Goal: Task Accomplishment & Management: Complete application form

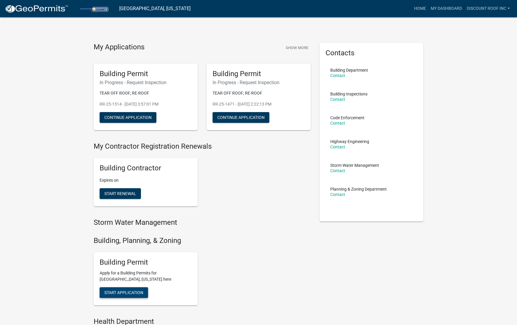
click at [138, 292] on span "Start Application" at bounding box center [123, 292] width 39 height 5
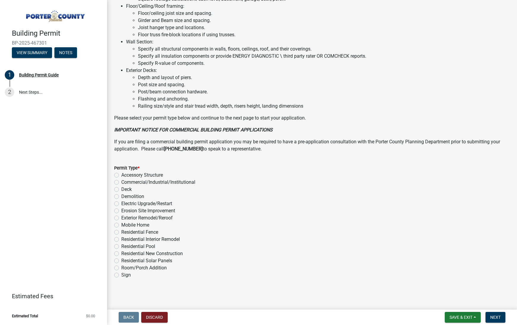
scroll to position [362, 0]
click at [160, 220] on label "Exterior Remodel/Reroof" at bounding box center [146, 218] width 51 height 7
click at [125, 218] on input "Exterior Remodel/Reroof" at bounding box center [123, 217] width 4 height 4
radio input "true"
click at [499, 316] on span "Next" at bounding box center [496, 317] width 10 height 5
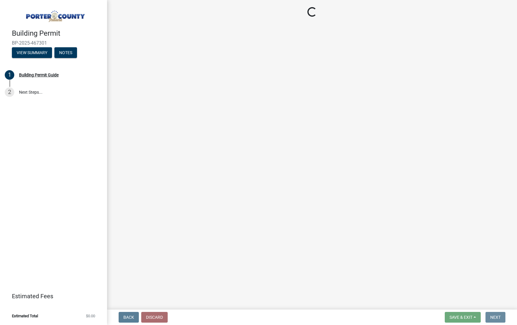
scroll to position [0, 0]
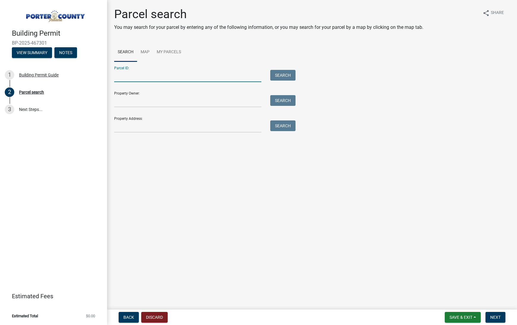
click at [144, 75] on input "Parcel ID:" at bounding box center [187, 76] width 147 height 12
paste input "64-04-32-378-005.000-021"
type input "64-04-32-378-005.000-021"
click at [285, 70] on button "Search" at bounding box center [282, 75] width 25 height 11
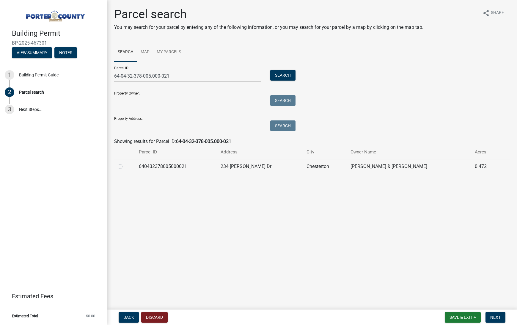
click at [116, 167] on td at bounding box center [124, 166] width 21 height 15
drag, startPoint x: 121, startPoint y: 166, endPoint x: 124, endPoint y: 165, distance: 3.3
click at [125, 163] on label at bounding box center [125, 163] width 0 height 0
click at [125, 166] on input "radio" at bounding box center [127, 165] width 4 height 4
radio input "true"
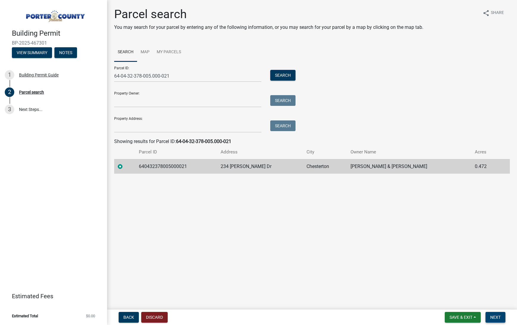
click at [498, 318] on span "Next" at bounding box center [496, 317] width 10 height 5
click at [496, 318] on span "Next" at bounding box center [496, 317] width 10 height 5
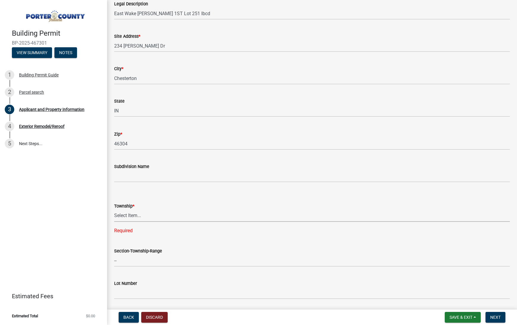
scroll to position [88, 0]
select select "42deca87-6946-4ced-a5f6-3d6cc7cfc8d2"
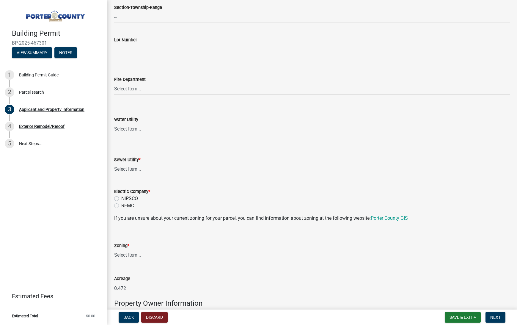
scroll to position [321, 0]
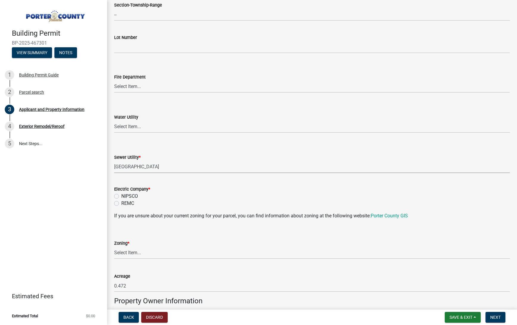
select select "0ba2db78-5dbf-43b9-a42c-6cccc1e5ba15"
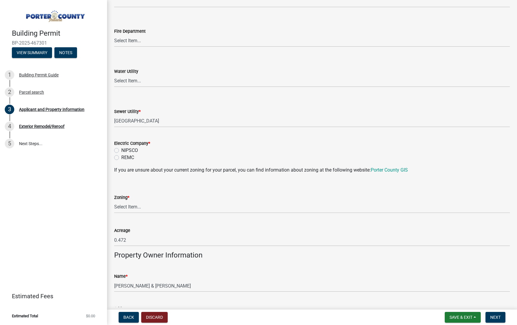
click at [132, 148] on label "NIPSCO" at bounding box center [129, 150] width 17 height 7
click at [125, 148] on input "NIPSCO" at bounding box center [123, 149] width 4 height 4
radio input "true"
select select "271bd504-2c49-4a3f-937e-0db1d3436bac"
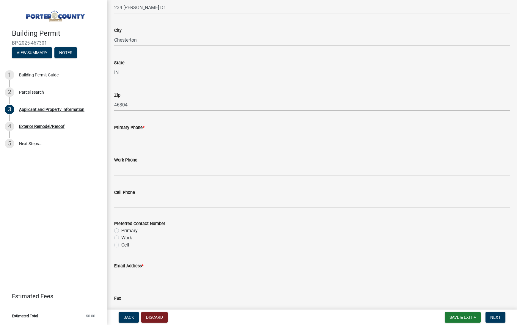
scroll to position [736, 0]
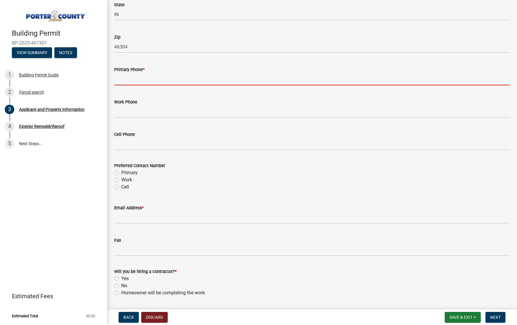
click at [144, 81] on input "Primary Phone *" at bounding box center [312, 79] width 396 height 12
type input "2"
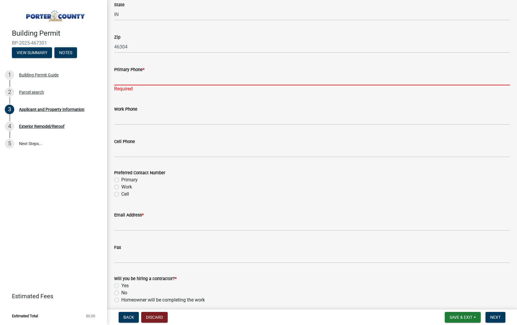
paste input "(219) 863-9775"
type input "(219) 863-9775"
click at [131, 179] on div "Preferred Contact Number Primary Work Cell" at bounding box center [312, 183] width 396 height 29
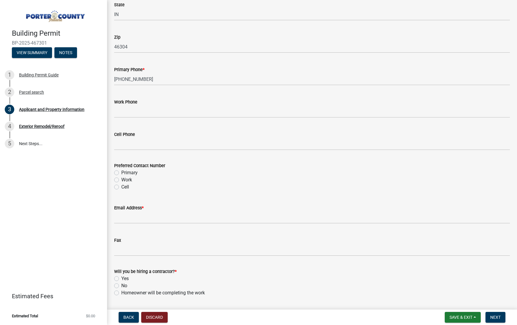
drag, startPoint x: 123, startPoint y: 168, endPoint x: 126, endPoint y: 173, distance: 6.0
click at [123, 168] on div "Preferred Contact Number" at bounding box center [312, 165] width 396 height 7
click at [126, 173] on label "Primary" at bounding box center [129, 172] width 16 height 7
click at [125, 173] on input "Primary" at bounding box center [123, 171] width 4 height 4
radio input "true"
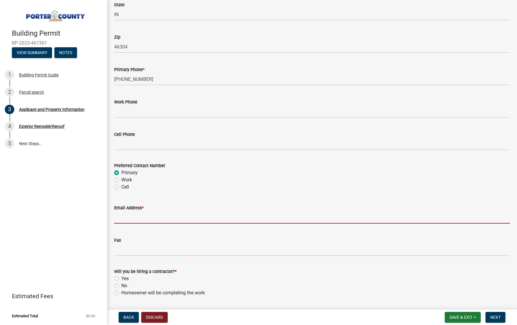
click at [148, 213] on input "Email Address *" at bounding box center [312, 218] width 396 height 12
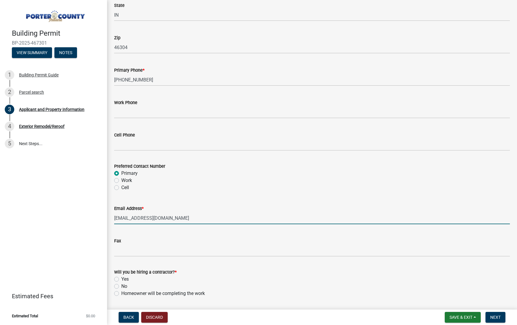
type input "torij@mydiscountroof.com"
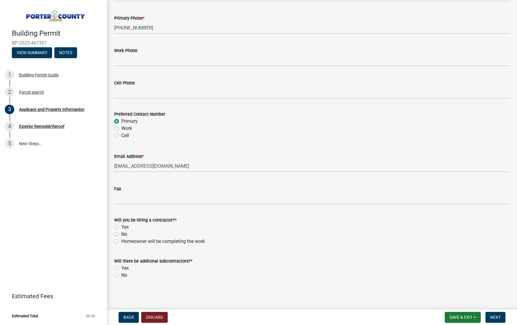
scroll to position [787, 0]
click at [120, 227] on div "Yes" at bounding box center [312, 227] width 396 height 7
click at [125, 227] on label "Yes" at bounding box center [124, 227] width 7 height 7
click at [125, 227] on input "Yes" at bounding box center [123, 226] width 4 height 4
radio input "true"
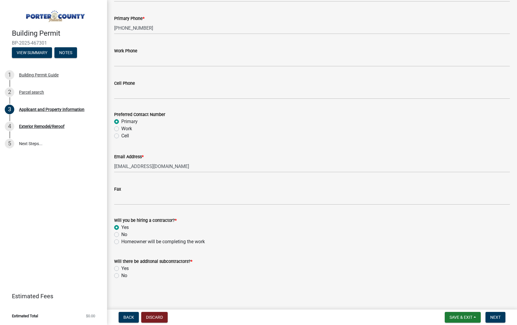
click at [121, 277] on label "No" at bounding box center [124, 275] width 6 height 7
click at [121, 276] on input "No" at bounding box center [123, 274] width 4 height 4
radio input "true"
click at [489, 317] on button "Next" at bounding box center [496, 317] width 20 height 11
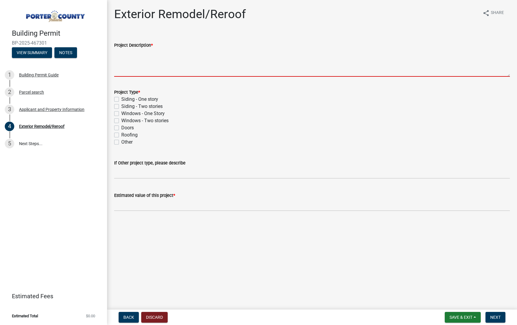
click at [185, 57] on textarea "Project Description *" at bounding box center [312, 63] width 396 height 28
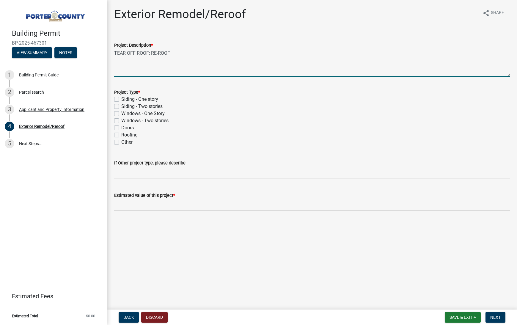
type textarea "TEAR OFF ROOF; RE-ROOF"
click at [133, 137] on label "Roofing" at bounding box center [129, 135] width 16 height 7
click at [125, 135] on input "Roofing" at bounding box center [123, 134] width 4 height 4
checkbox input "true"
checkbox input "false"
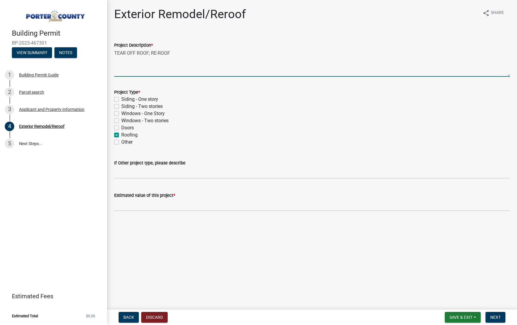
checkbox input "false"
checkbox input "true"
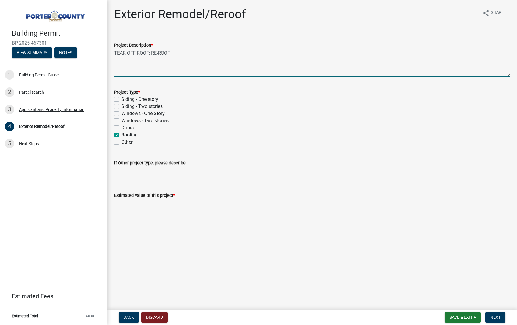
checkbox input "false"
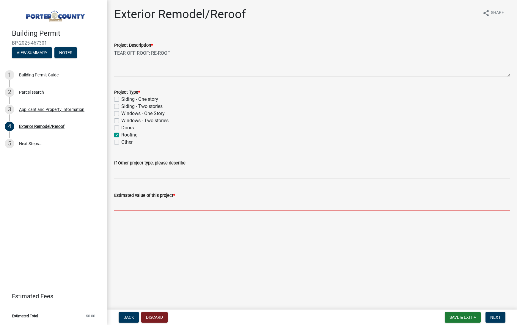
click at [164, 204] on input "text" at bounding box center [312, 205] width 396 height 12
paste input "13,731.08"
type input "13731.08"
click at [500, 310] on nav "Back Discard Save & Exit Save Save & Exit Next" at bounding box center [312, 317] width 410 height 15
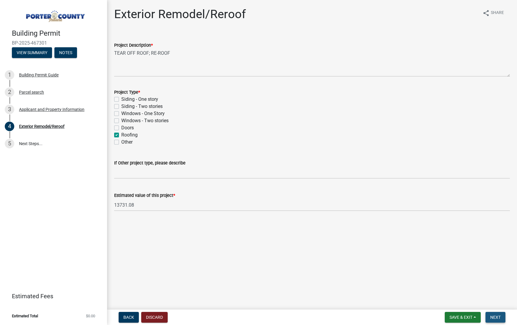
click at [499, 316] on span "Next" at bounding box center [496, 317] width 10 height 5
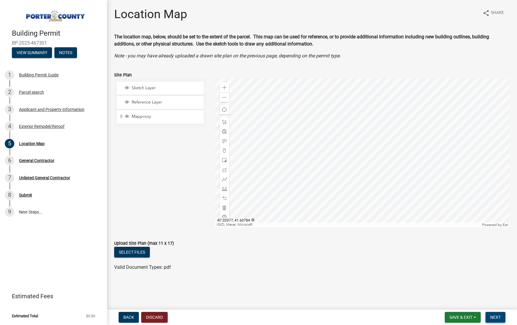
click at [498, 317] on span "Next" at bounding box center [496, 317] width 10 height 5
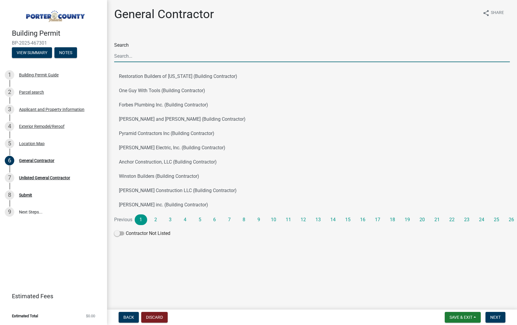
click at [134, 56] on input "Search" at bounding box center [312, 56] width 396 height 12
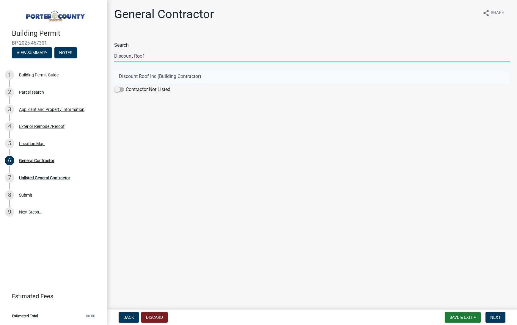
type input "Discount Roof"
click at [153, 76] on button "Discount Roof Inc (Building Contractor)" at bounding box center [312, 76] width 396 height 14
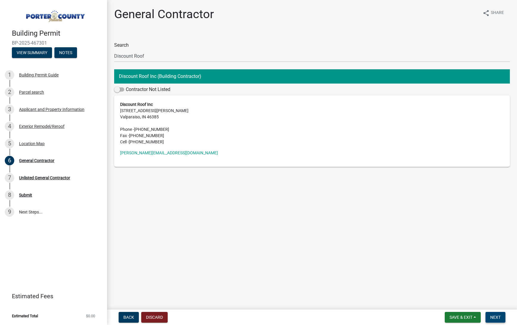
click at [489, 315] on button "Next" at bounding box center [496, 317] width 20 height 11
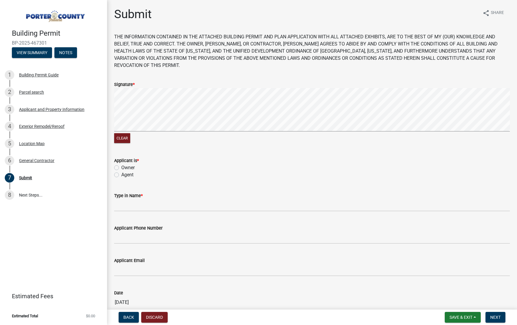
drag, startPoint x: 131, startPoint y: 169, endPoint x: 131, endPoint y: 175, distance: 6.0
click at [131, 171] on label "Agent" at bounding box center [127, 174] width 12 height 7
click at [125, 171] on input "Agent" at bounding box center [123, 173] width 4 height 4
radio input "true"
click at [138, 192] on div "Type in Name *" at bounding box center [312, 195] width 396 height 7
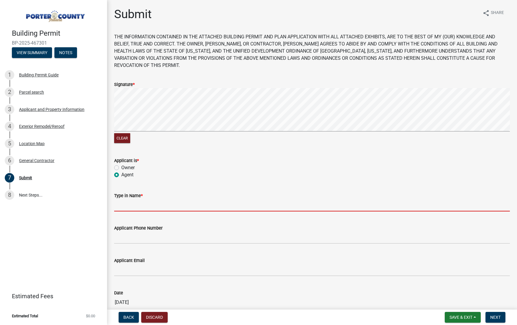
click at [138, 199] on input "Type in Name *" at bounding box center [312, 205] width 396 height 12
type input "TORI JUDY"
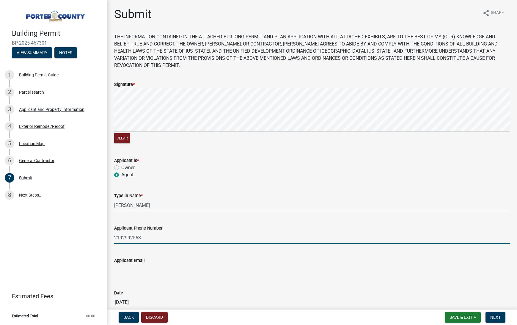
type input "2192992563"
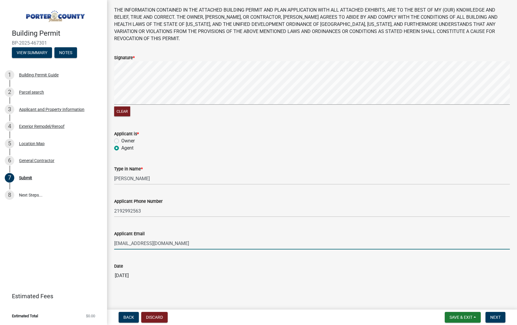
scroll to position [26, 0]
type input "torij@mydiscountroof.com"
click at [494, 315] on button "Next" at bounding box center [496, 317] width 20 height 11
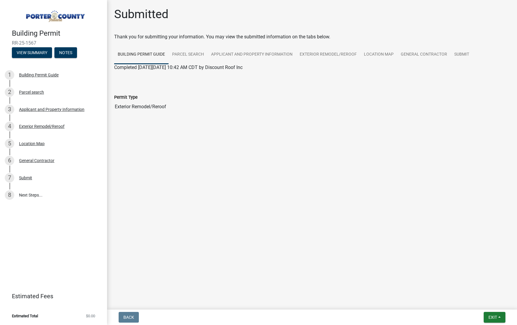
drag, startPoint x: 498, startPoint y: 315, endPoint x: 498, endPoint y: 310, distance: 4.8
click at [498, 315] on button "Exit" at bounding box center [495, 317] width 22 height 11
click at [493, 300] on button "Save & Exit" at bounding box center [483, 302] width 48 height 14
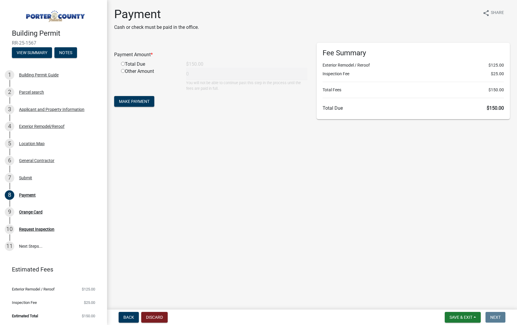
click at [123, 64] on input "radio" at bounding box center [123, 64] width 4 height 4
radio input "true"
type input "150"
drag, startPoint x: 138, startPoint y: 92, endPoint x: 141, endPoint y: 99, distance: 7.6
click at [138, 92] on form "Payment Amount * Total Due $150.00 Other Amount 150 You will not be able to con…" at bounding box center [211, 75] width 194 height 65
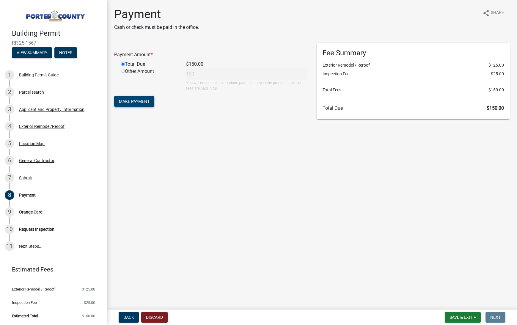
click at [141, 99] on span "Make Payment" at bounding box center [134, 101] width 31 height 5
